Goal: Communication & Community: Answer question/provide support

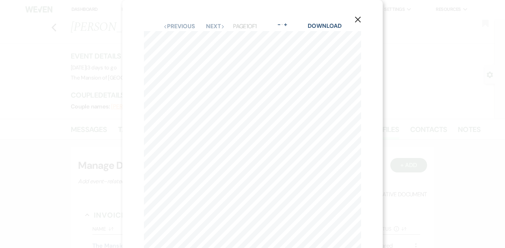
click at [66, 84] on div "X Previous Previous Next Next Page 1 of 1 - Zoom + Download 4 1 3 5 Pole 11 6 S…" at bounding box center [252, 124] width 505 height 248
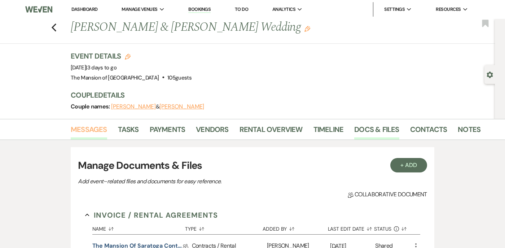
click at [83, 129] on link "Messages" at bounding box center [89, 131] width 36 height 16
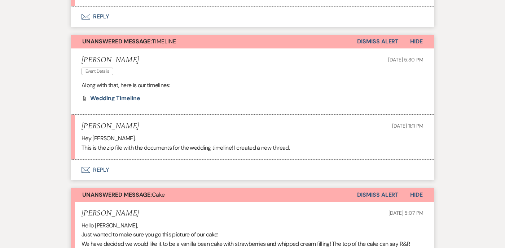
scroll to position [7004, 0]
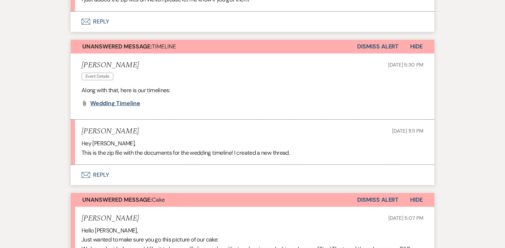
click at [114, 107] on span "Wedding Timeline" at bounding box center [115, 103] width 50 height 8
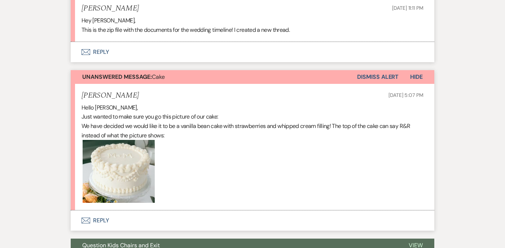
scroll to position [7127, 0]
click at [392, 83] on button "Dismiss Alert" at bounding box center [378, 77] width 42 height 14
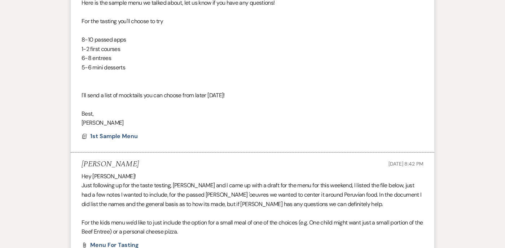
scroll to position [0, 0]
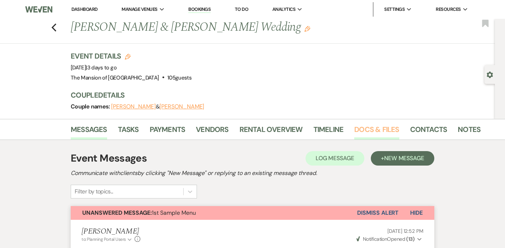
click at [368, 131] on link "Docs & Files" at bounding box center [376, 131] width 45 height 16
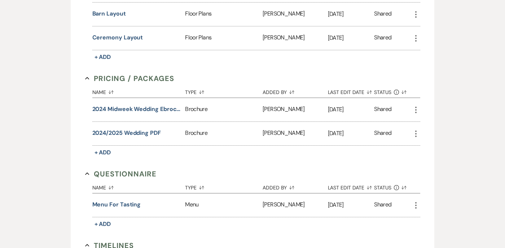
scroll to position [594, 0]
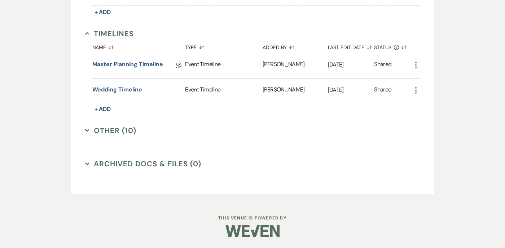
click at [87, 128] on icon "Expand" at bounding box center [87, 130] width 4 height 4
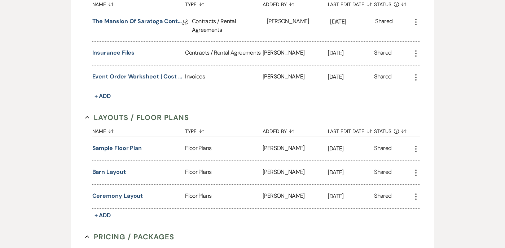
scroll to position [0, 0]
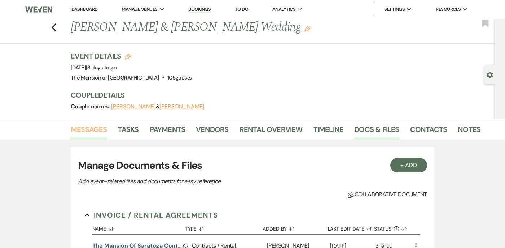
click at [89, 131] on link "Messages" at bounding box center [89, 131] width 36 height 16
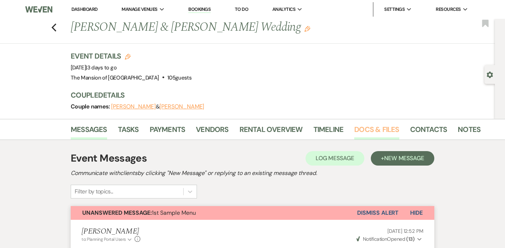
click at [363, 130] on link "Docs & Files" at bounding box center [376, 131] width 45 height 16
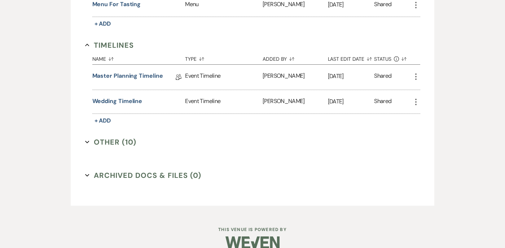
scroll to position [583, 0]
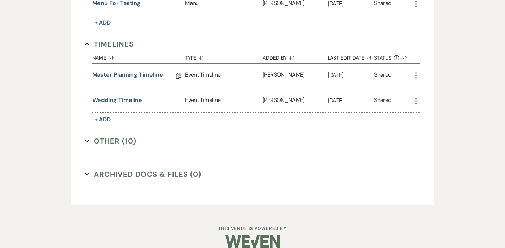
click at [89, 140] on use "button" at bounding box center [87, 140] width 4 height 3
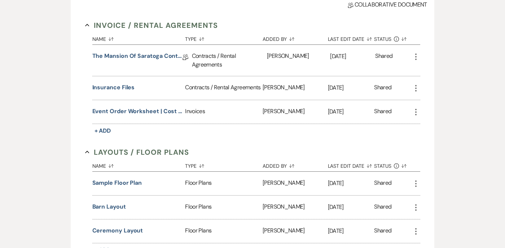
scroll to position [0, 0]
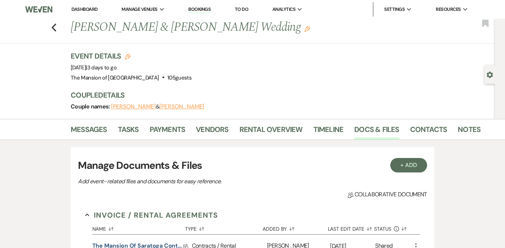
click at [80, 122] on li "Messages" at bounding box center [94, 130] width 47 height 17
click at [82, 128] on link "Messages" at bounding box center [89, 131] width 36 height 16
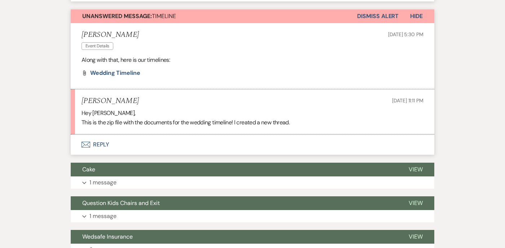
scroll to position [6995, 0]
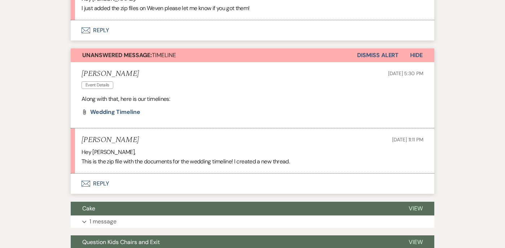
click at [185, 40] on button "Envelope Reply" at bounding box center [253, 30] width 364 height 20
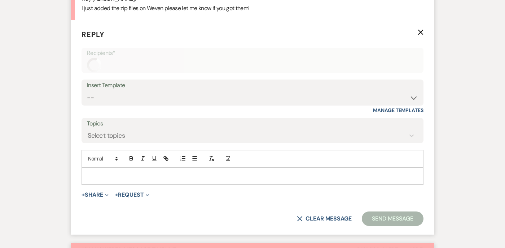
scroll to position [7008, 0]
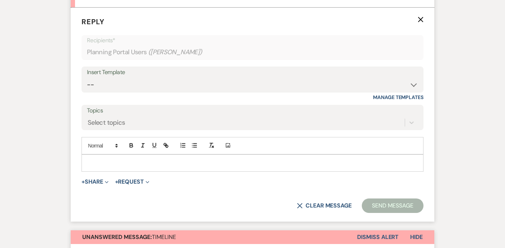
click at [162, 167] on p at bounding box center [252, 163] width 331 height 8
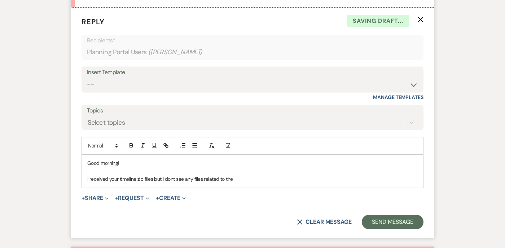
click at [174, 183] on p "I received your timeline zip files but I dont see any files related to the" at bounding box center [252, 179] width 331 height 8
click at [243, 183] on p "I received your timeline zip files but I don't see any files related to the" at bounding box center [252, 179] width 331 height 8
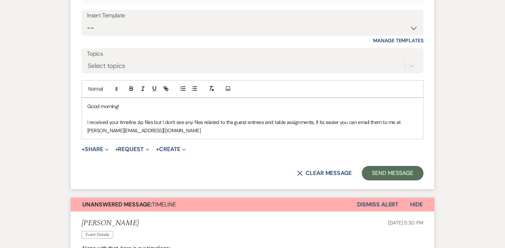
scroll to position [7065, 0]
click at [162, 132] on p "I received your timeline zip files but I don't see any files related to the gue…" at bounding box center [252, 126] width 331 height 16
click at [222, 134] on p "I received your timeline zip files but I am sorry I don't see any files related…" at bounding box center [252, 126] width 331 height 16
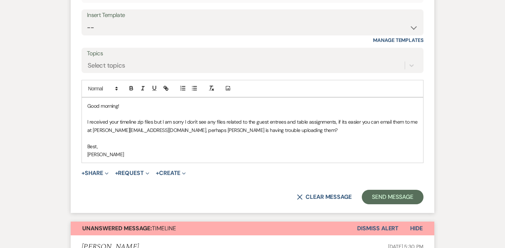
click at [90, 158] on p "[PERSON_NAME]" at bounding box center [252, 154] width 331 height 8
click at [376, 204] on button "Send Message" at bounding box center [393, 196] width 62 height 14
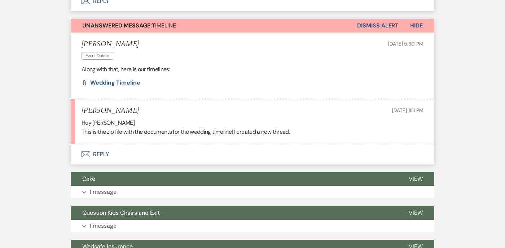
scroll to position [7133, 0]
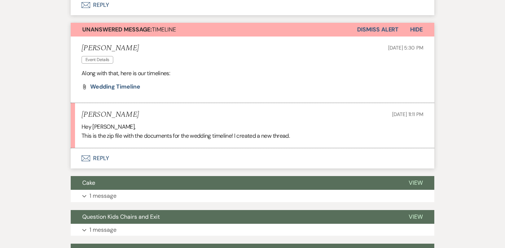
click at [380, 36] on button "Dismiss Alert" at bounding box center [378, 30] width 42 height 14
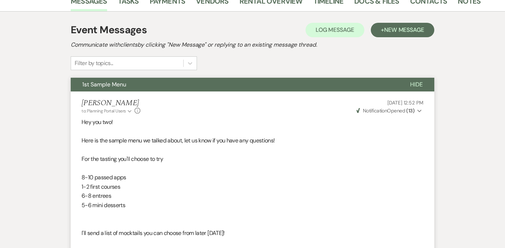
scroll to position [0, 0]
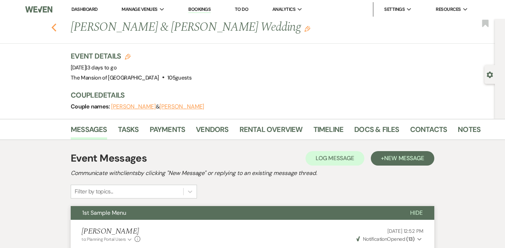
click at [55, 28] on icon "Previous" at bounding box center [53, 27] width 5 height 9
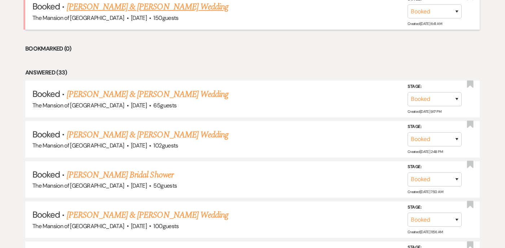
scroll to position [405, 0]
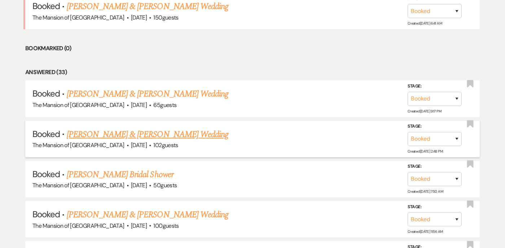
click at [137, 134] on link "[PERSON_NAME] & [PERSON_NAME] Wedding" at bounding box center [148, 134] width 162 height 13
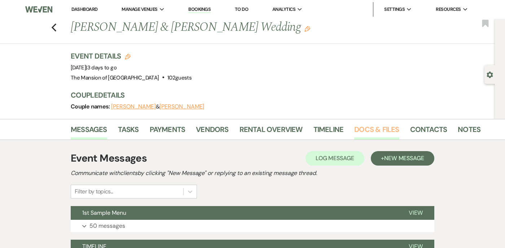
click at [362, 130] on link "Docs & Files" at bounding box center [376, 131] width 45 height 16
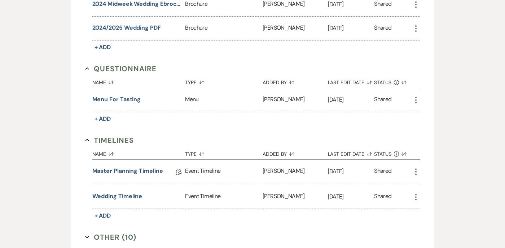
scroll to position [594, 0]
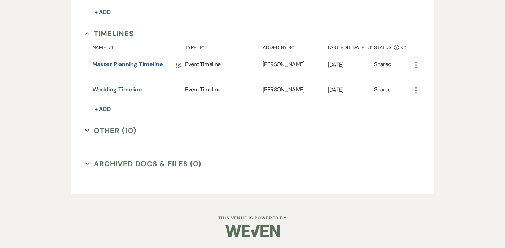
click at [88, 130] on use "button" at bounding box center [87, 130] width 4 height 3
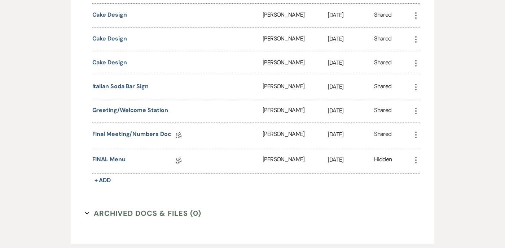
scroll to position [865, 0]
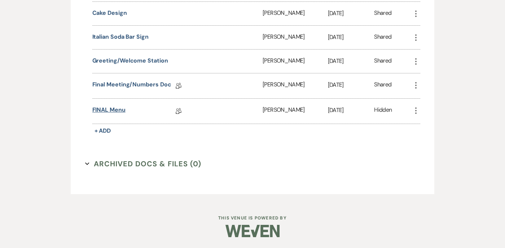
click at [110, 110] on link "FINAL Menu" at bounding box center [108, 110] width 33 height 11
